Goal: Task Accomplishment & Management: Use online tool/utility

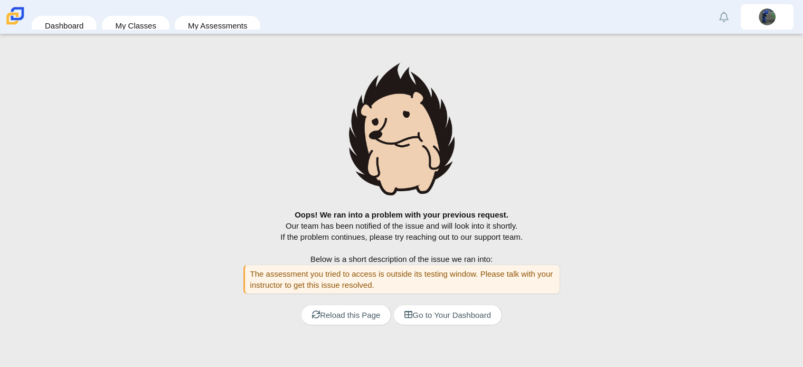
scroll to position [29, 0]
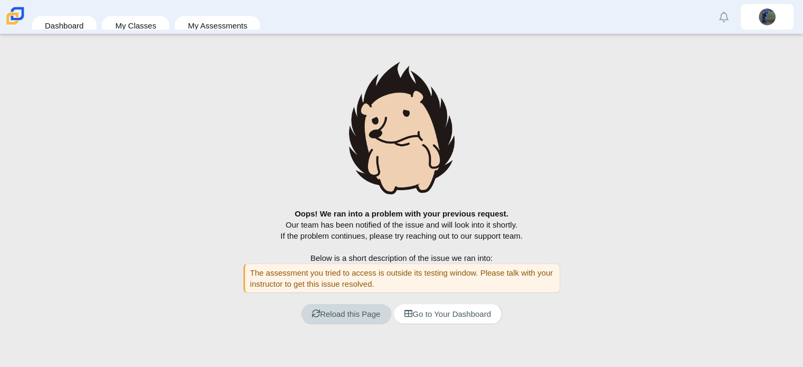
click at [352, 316] on link "Reload this Page" at bounding box center [346, 314] width 90 height 21
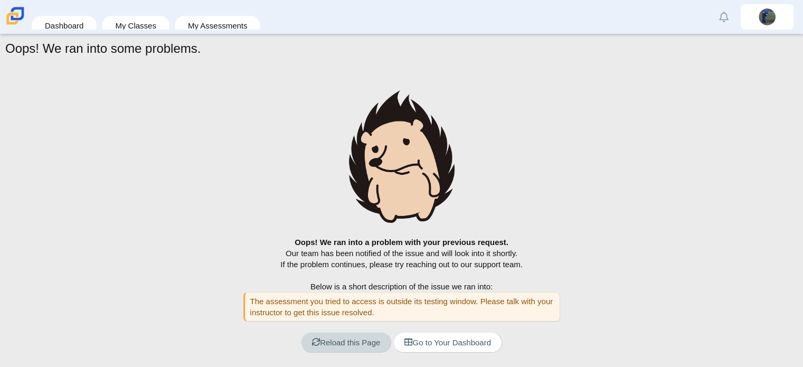
click at [361, 334] on link "Reload this Page" at bounding box center [346, 342] width 90 height 21
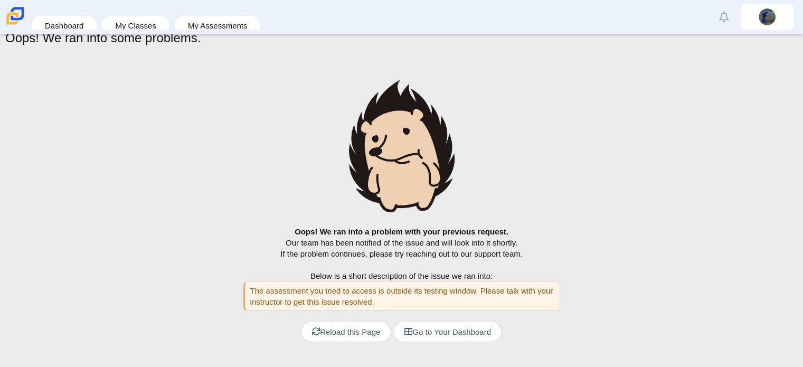
scroll to position [29, 0]
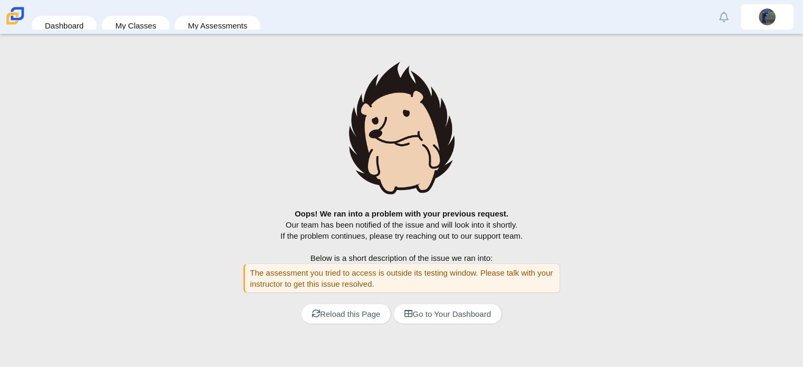
click at [27, 121] on div "Oops! We ran into a problem with your previous request. Our team has been notif…" at bounding box center [401, 206] width 792 height 300
click at [63, 108] on div "Oops! We ran into a problem with your previous request. Our team has been notif…" at bounding box center [401, 206] width 792 height 300
click at [345, 318] on link "Reload this Page" at bounding box center [346, 314] width 90 height 21
